Goal: Communication & Community: Answer question/provide support

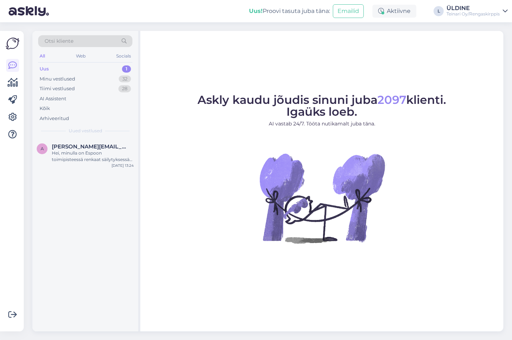
click at [53, 69] on div "Uus 1" at bounding box center [85, 69] width 94 height 10
click at [72, 80] on div "Minu vestlused" at bounding box center [58, 79] width 36 height 7
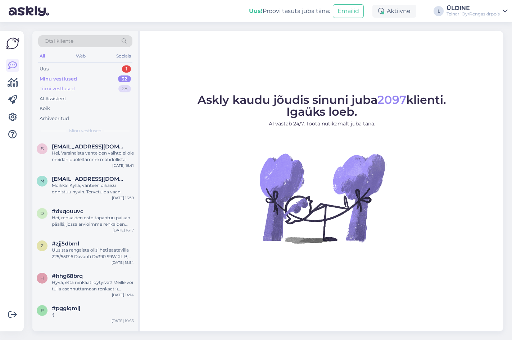
click at [71, 90] on div "Tiimi vestlused" at bounding box center [57, 88] width 35 height 7
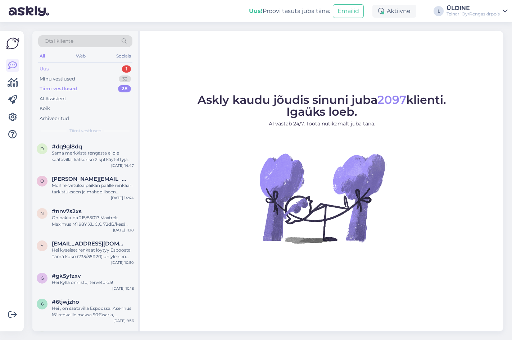
click at [46, 68] on div "Uus" at bounding box center [44, 68] width 9 height 7
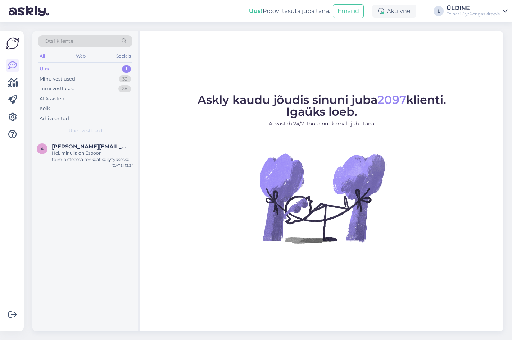
click at [506, 13] on icon at bounding box center [505, 11] width 5 height 6
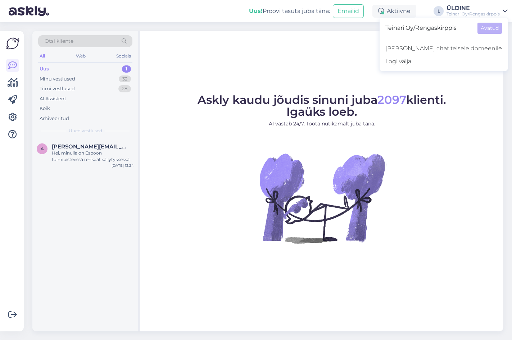
click at [450, 9] on div "ÜLDINE" at bounding box center [472, 8] width 53 height 6
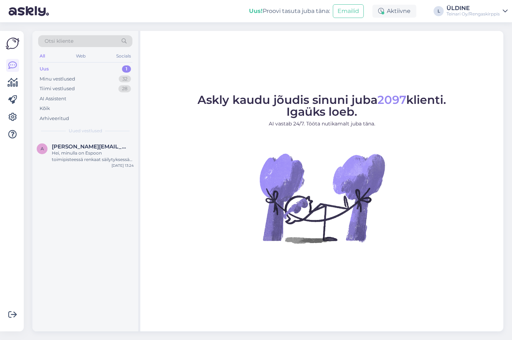
click at [503, 8] on icon at bounding box center [505, 11] width 5 height 6
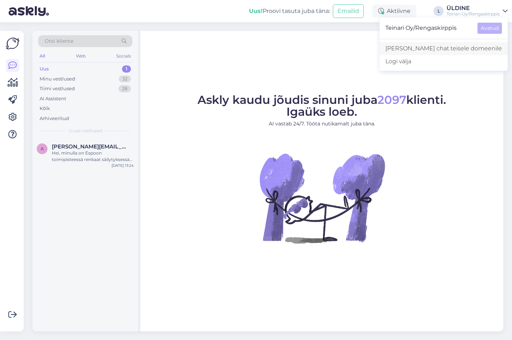
click at [441, 50] on link "[PERSON_NAME] chat teisele domeenile" at bounding box center [443, 48] width 128 height 13
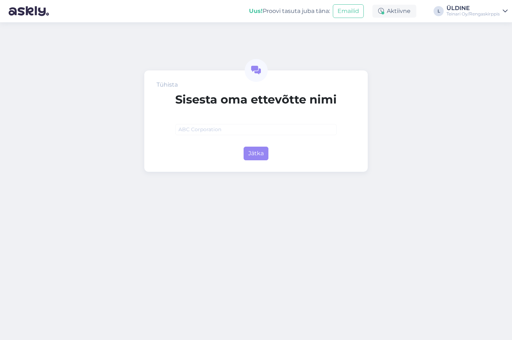
click at [319, 48] on div "Tühista Sisesta oma ettevõtte nimi Jätka" at bounding box center [256, 181] width 512 height 318
click at [397, 9] on div "Aktiivne" at bounding box center [394, 11] width 44 height 13
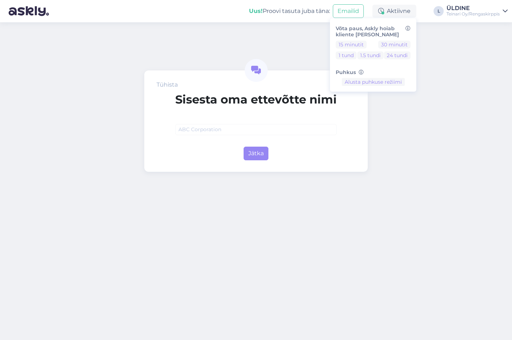
click at [455, 64] on div "Tühista Sisesta oma ettevõtte nimi Jätka" at bounding box center [256, 181] width 512 height 318
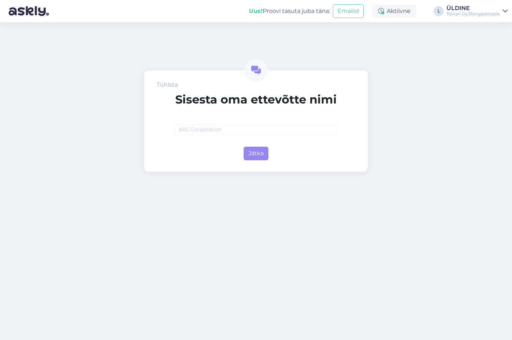
click at [499, 14] on div "Teinari Oy/Rengaskirppis" at bounding box center [472, 14] width 53 height 6
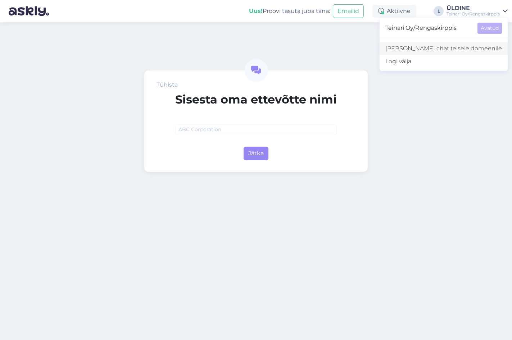
click at [436, 44] on link "[PERSON_NAME] chat teisele domeenile" at bounding box center [443, 48] width 128 height 13
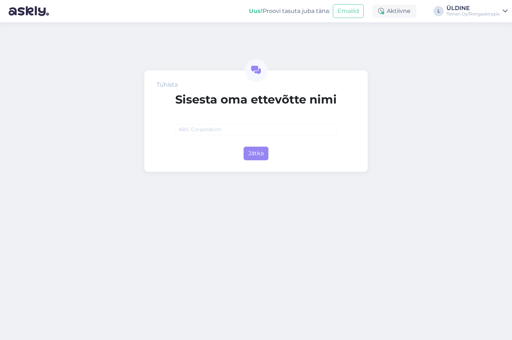
click at [431, 81] on div "Tühista Sisesta oma ettevõtte nimi Jätka" at bounding box center [256, 181] width 512 height 318
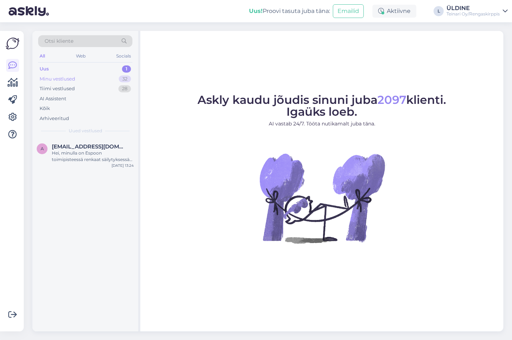
click at [60, 81] on div "Minu vestlused" at bounding box center [58, 79] width 36 height 7
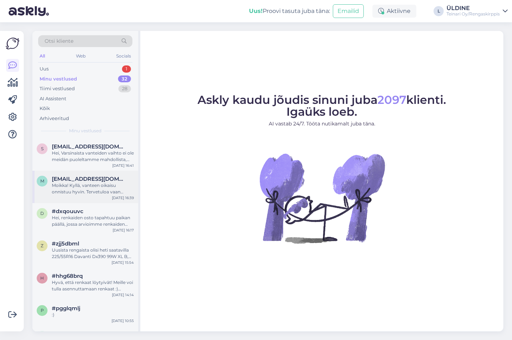
click at [99, 189] on div "Moikka! Kyllä, vanteen oikaisu onnistuu hyvin. Tervetuloa vaan paikan päälle, n…" at bounding box center [93, 188] width 82 height 13
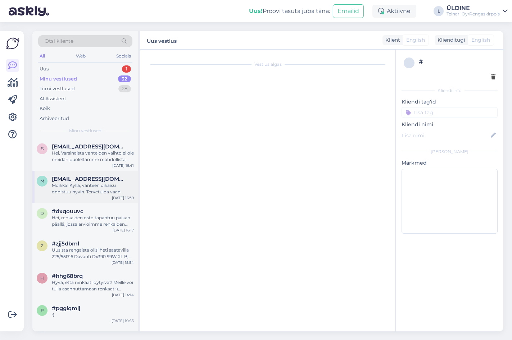
scroll to position [18, 0]
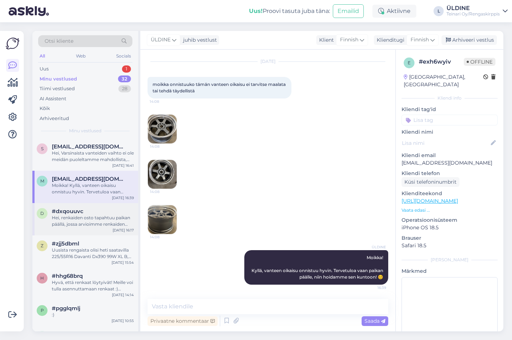
click at [63, 219] on div "Hei, renkaiden osto tapahtuu paikan päällä, jossa arvioimme renkaiden kunnon ja…" at bounding box center [93, 221] width 82 height 13
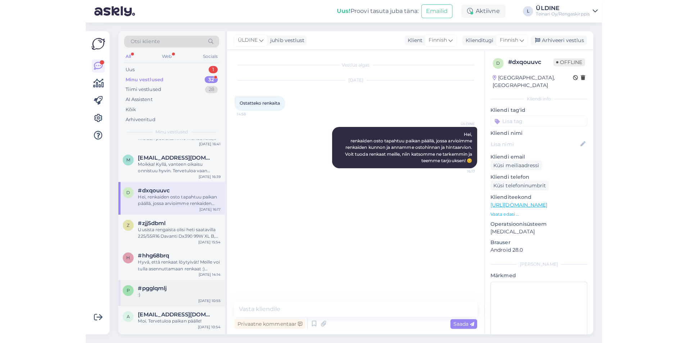
scroll to position [0, 0]
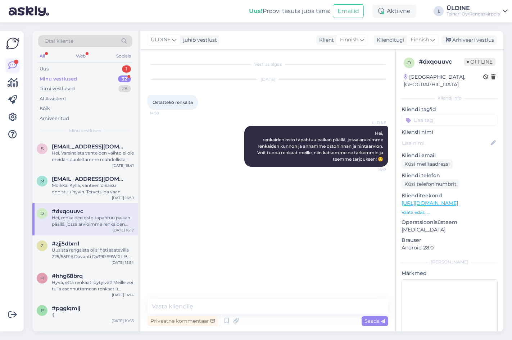
click at [11, 64] on icon at bounding box center [12, 65] width 9 height 9
click at [79, 77] on div "Minu vestlused 32" at bounding box center [85, 79] width 94 height 10
click at [83, 70] on div "Uus 1" at bounding box center [85, 69] width 94 height 10
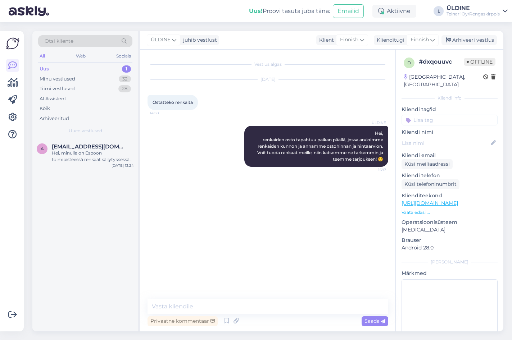
click at [253, 234] on div "Vestlus algas Sep 1 2025 Ostatteko renkaita 14:58 ÜLDINE Hei, renkaiden osto ta…" at bounding box center [270, 175] width 247 height 236
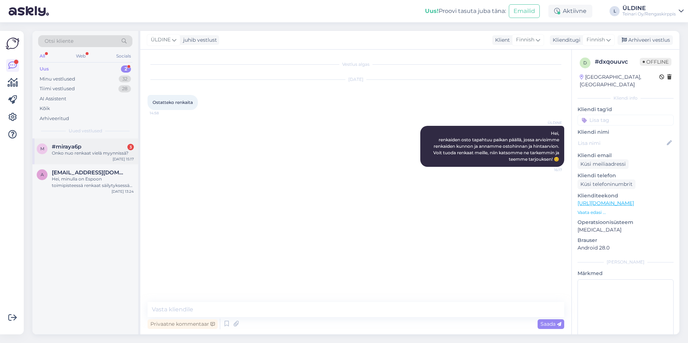
click at [103, 153] on div "Onko nuo renkaat vielä myynnissä?" at bounding box center [93, 153] width 82 height 6
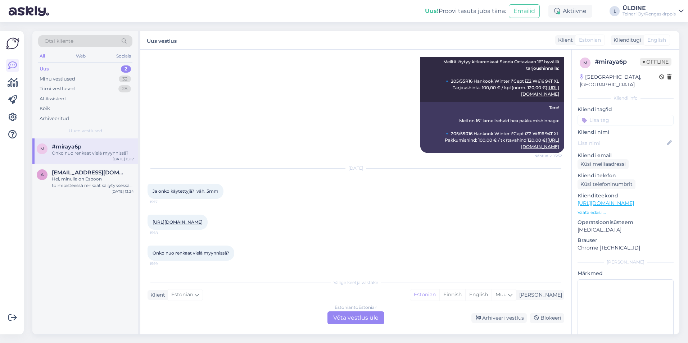
click at [203, 219] on link "https://rengaskirppis.fi/product/225-55r16-nokian-hkpl-8-nasta-5-6mm-4v45/" at bounding box center [178, 221] width 50 height 5
click at [373, 320] on div "Estonian to Estonian Võta vestlus üle" at bounding box center [355, 318] width 57 height 13
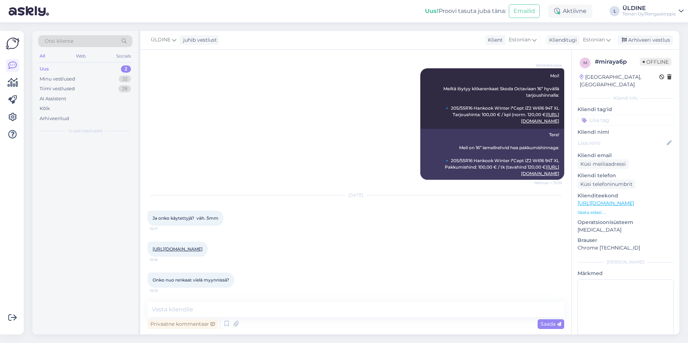
scroll to position [629, 0]
click at [254, 310] on textarea at bounding box center [355, 309] width 417 height 15
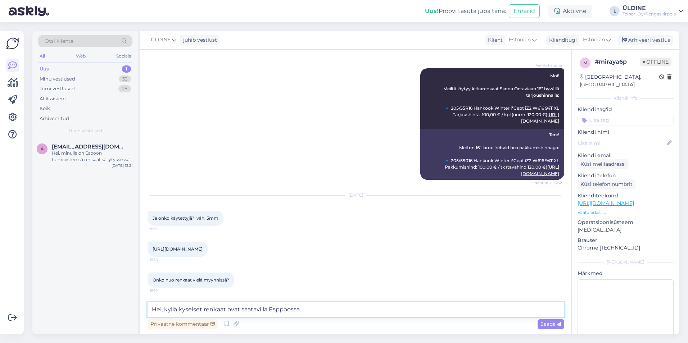
click at [279, 310] on textarea "Hei, kyllä kyseiset renkaat ovat saatavilla Esppoossa." at bounding box center [355, 309] width 417 height 15
click at [301, 312] on textarea "Hei, kyllä kyseiset renkaat ovat saatavilla Espoossa." at bounding box center [355, 309] width 417 height 15
type textarea "Hei, kyllä kyseiset renkaat ovat saatavilla Espoossa."
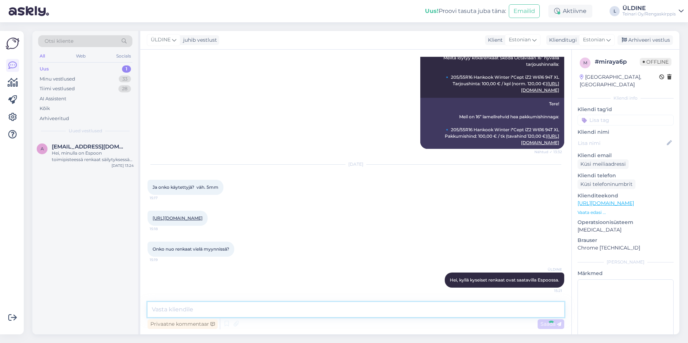
scroll to position [660, 0]
click at [90, 207] on div "a annamaria.engblom@gmail.com Hei, minulla on Espoon toimipisteessä renkaat säi…" at bounding box center [85, 236] width 106 height 196
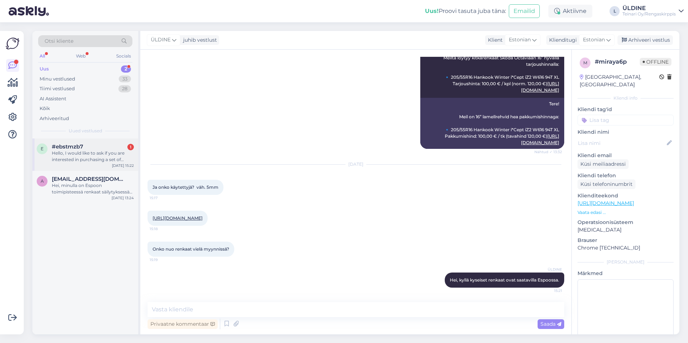
click at [97, 162] on div "Hello, I would like to ask if you are interested in purchasing a set of Contine…" at bounding box center [93, 156] width 82 height 13
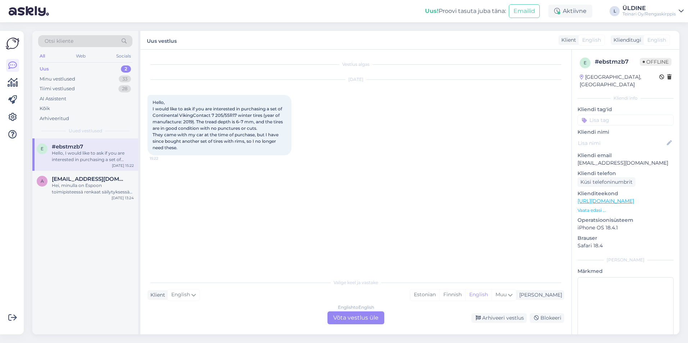
click at [343, 315] on div "English to English Võta vestlus üle" at bounding box center [355, 318] width 57 height 13
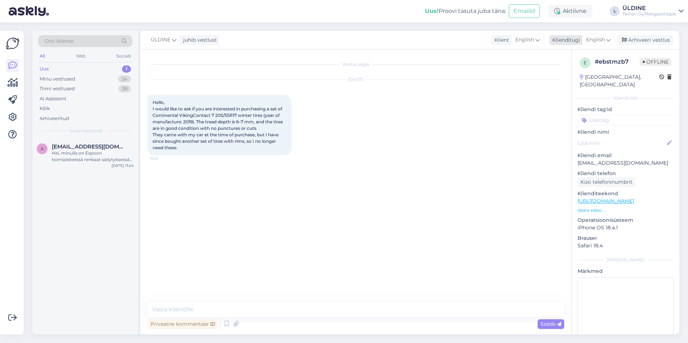
click at [512, 41] on icon at bounding box center [608, 40] width 4 height 8
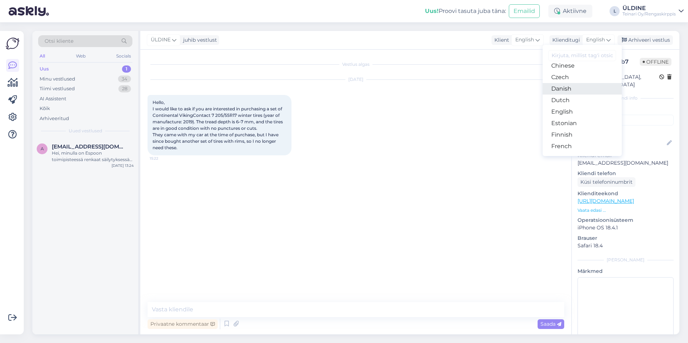
scroll to position [72, 0]
click at [512, 104] on link "Finnish" at bounding box center [581, 104] width 79 height 12
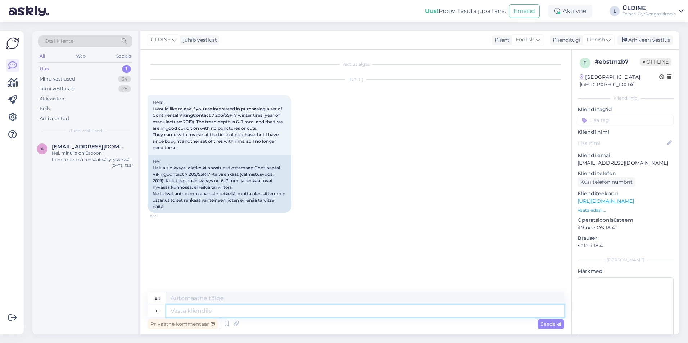
click at [214, 309] on textarea at bounding box center [365, 311] width 398 height 12
type textarea "Hei o"
type textarea "Hello"
type textarea "Hei onko"
type textarea "Hello, is"
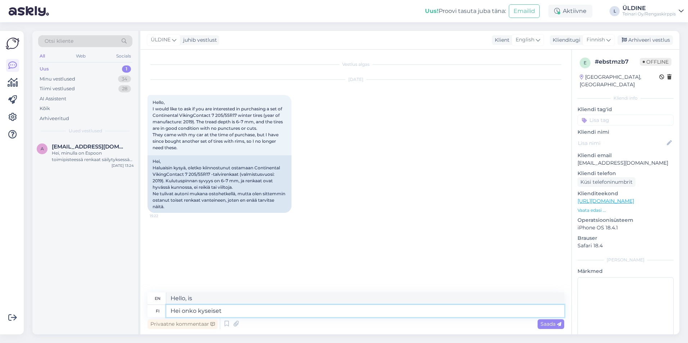
type textarea "Hei onko kyseiset r"
type textarea "Hi, are these"
type textarea "Hei onko kyseiset renkaat nasta"
type textarea "Hi, are these tires available?"
type textarea "Hei onko kyseiset renkaat nasta ta"
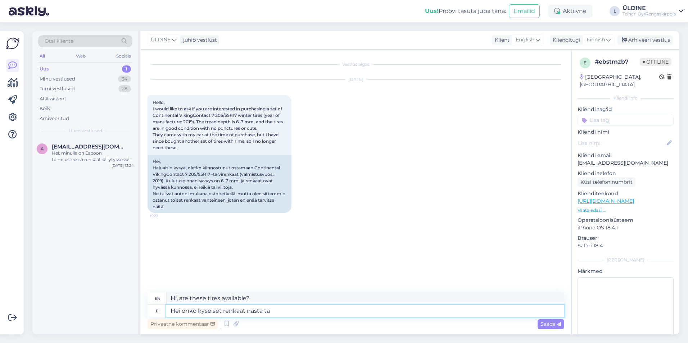
type textarea "Hi, are these tires studded?"
type textarea "Hei onko kyseiset renkaat nasta tai"
type textarea "Hi, are these tires studded or not?"
type textarea "Hei onko kyseiset renkaat nasta tai kitkarenkaat?"
type textarea "Hi, are these tires studded or friction tires?"
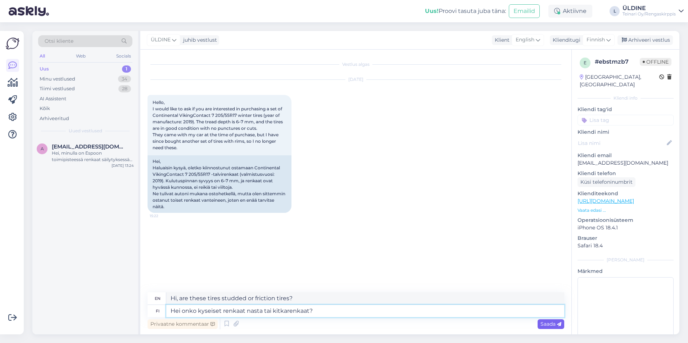
type textarea "Hei onko kyseiset renkaat nasta tai kitkarenkaat?"
click at [512, 326] on span "Saada" at bounding box center [550, 324] width 21 height 6
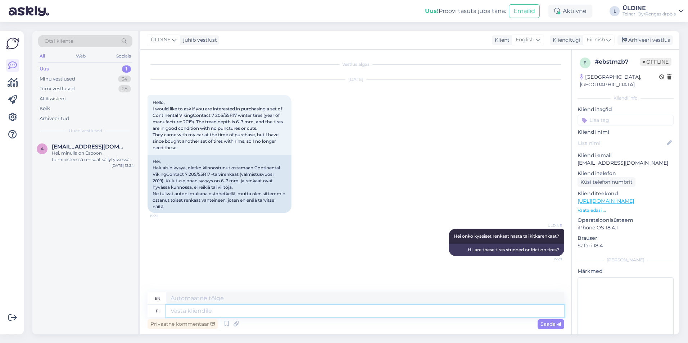
click at [243, 313] on textarea at bounding box center [365, 311] width 398 height 12
